Goal: Use online tool/utility: Utilize a website feature to perform a specific function

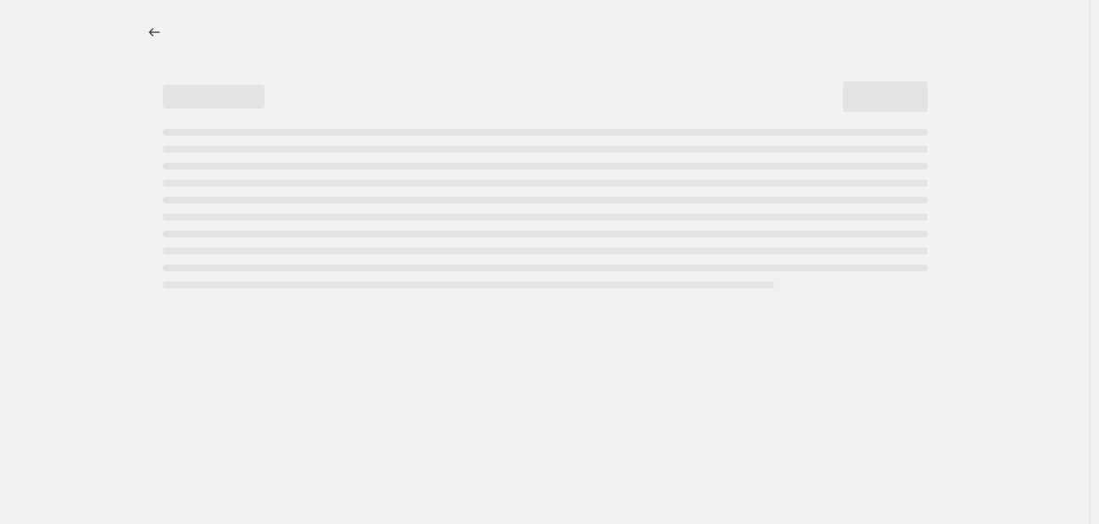
select select "percentage"
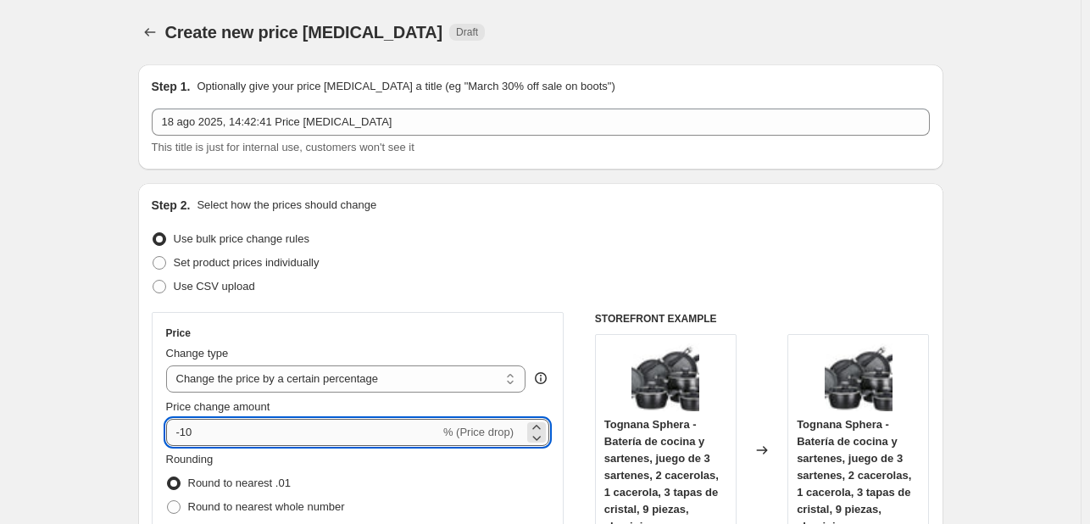
click at [315, 441] on input "-10" at bounding box center [303, 432] width 274 height 27
type input "-1"
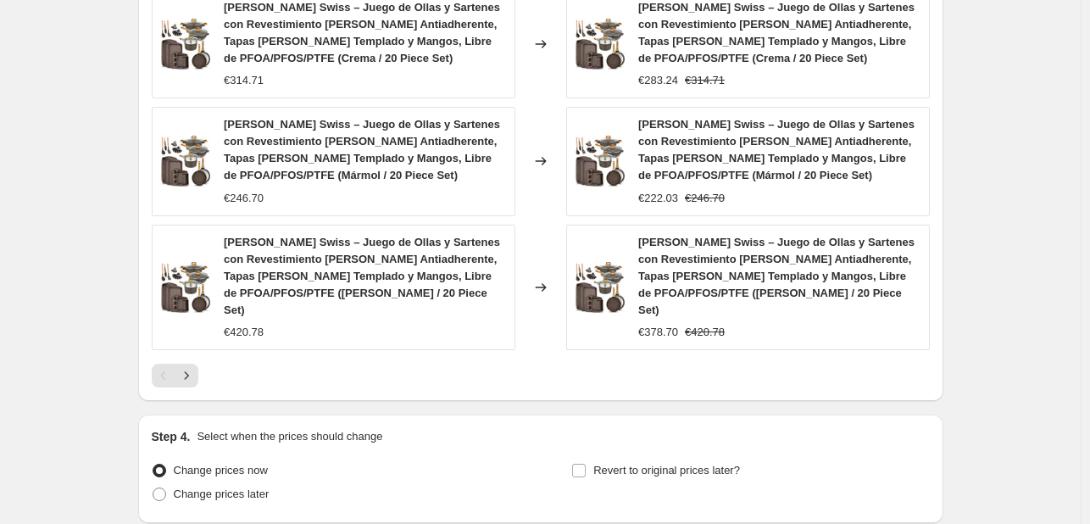
scroll to position [1350, 0]
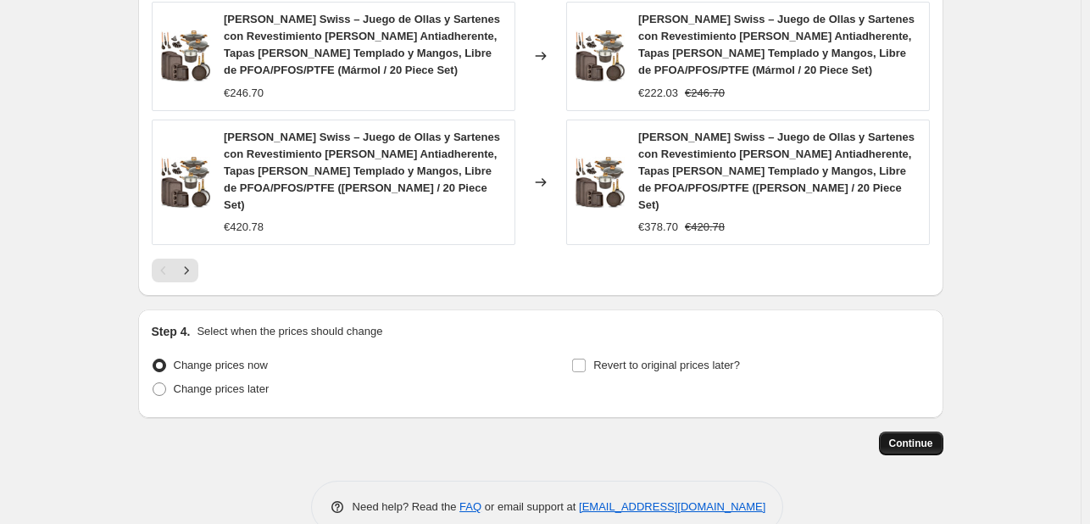
type input "-25"
click at [922, 437] on span "Continue" at bounding box center [911, 444] width 44 height 14
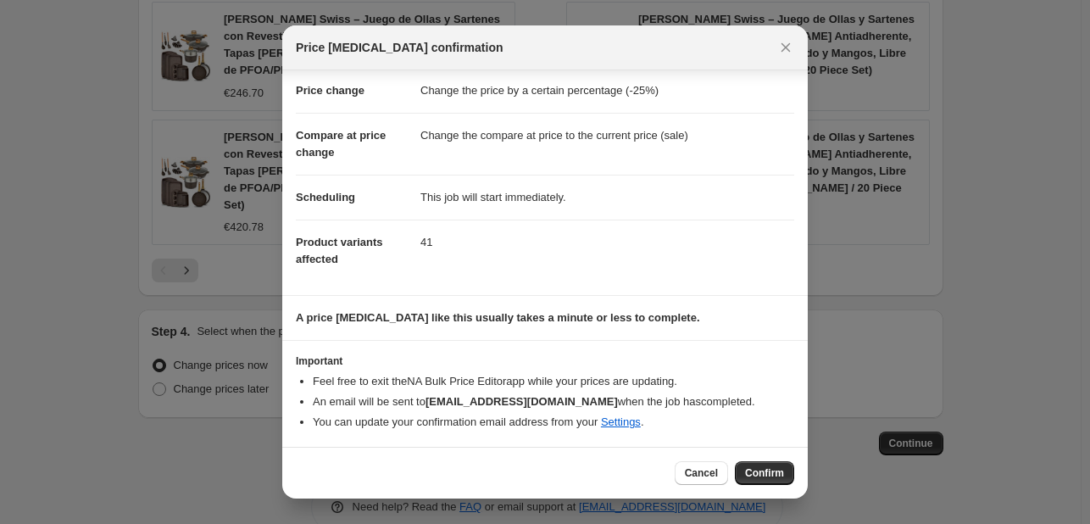
scroll to position [0, 0]
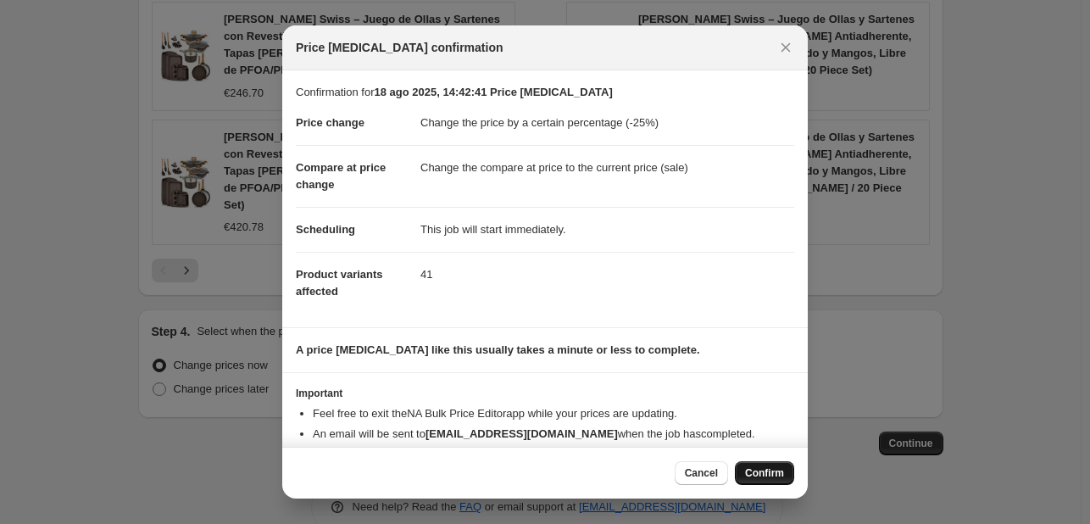
drag, startPoint x: 762, startPoint y: 475, endPoint x: 710, endPoint y: 467, distance: 53.1
click at [763, 475] on span "Confirm" at bounding box center [764, 473] width 39 height 14
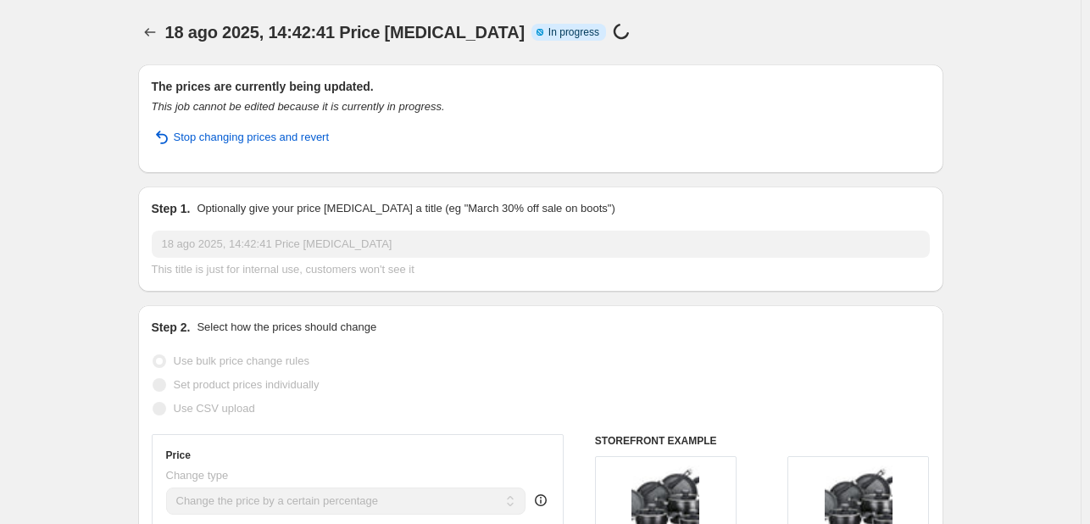
select select "percentage"
